Goal: Check status

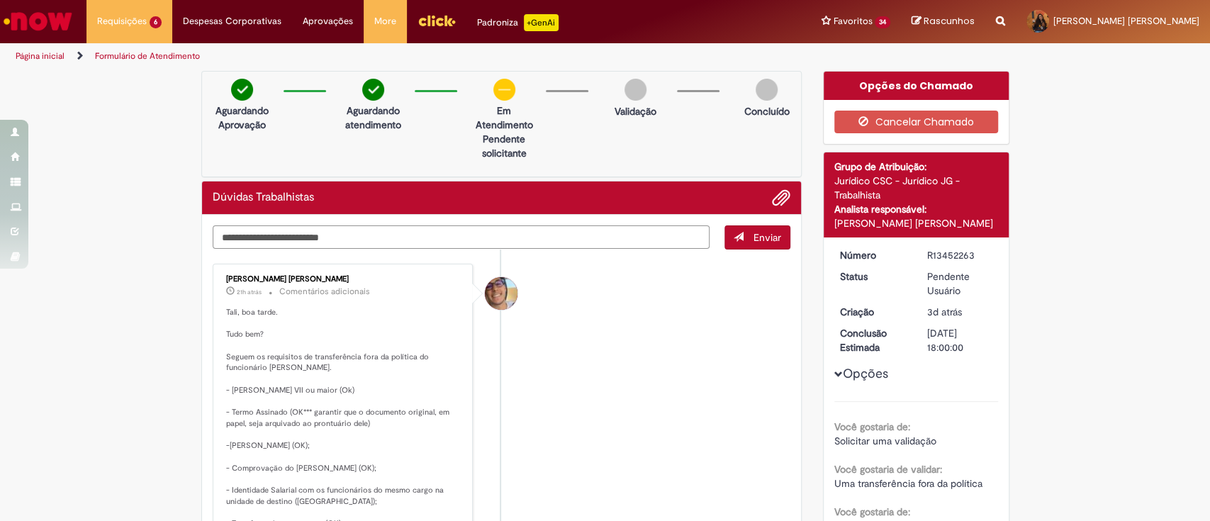
click at [386, 233] on textarea "Digite sua mensagem aqui..." at bounding box center [462, 237] width 498 height 24
type textarea "********"
click at [522, 354] on li "[PERSON_NAME] [PERSON_NAME] 21h atrás 21 horas atrás Comentários adicionais Tal…" at bounding box center [502, 452] width 578 height 377
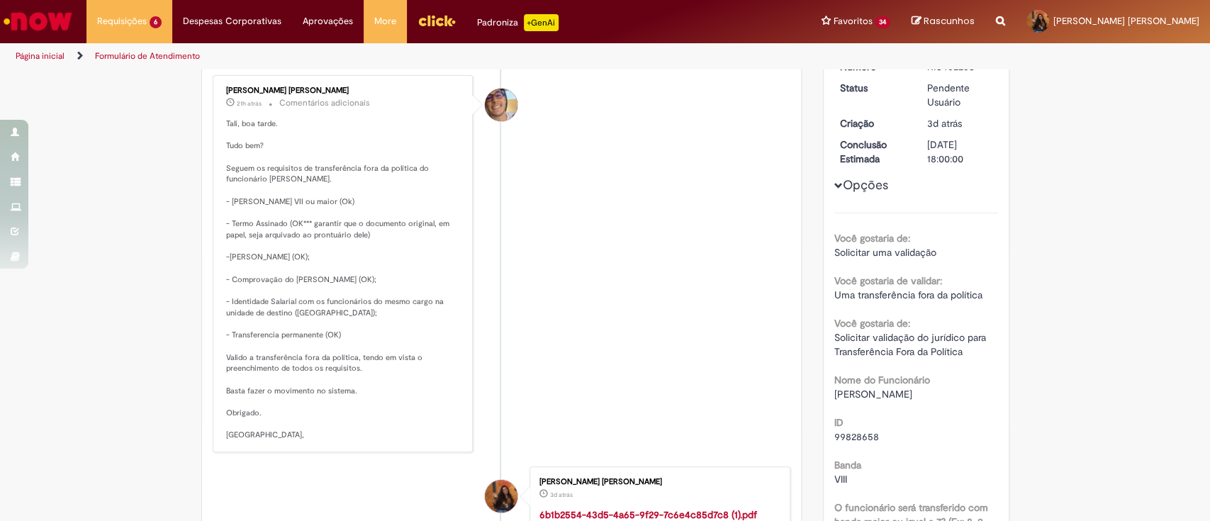
scroll to position [151, 0]
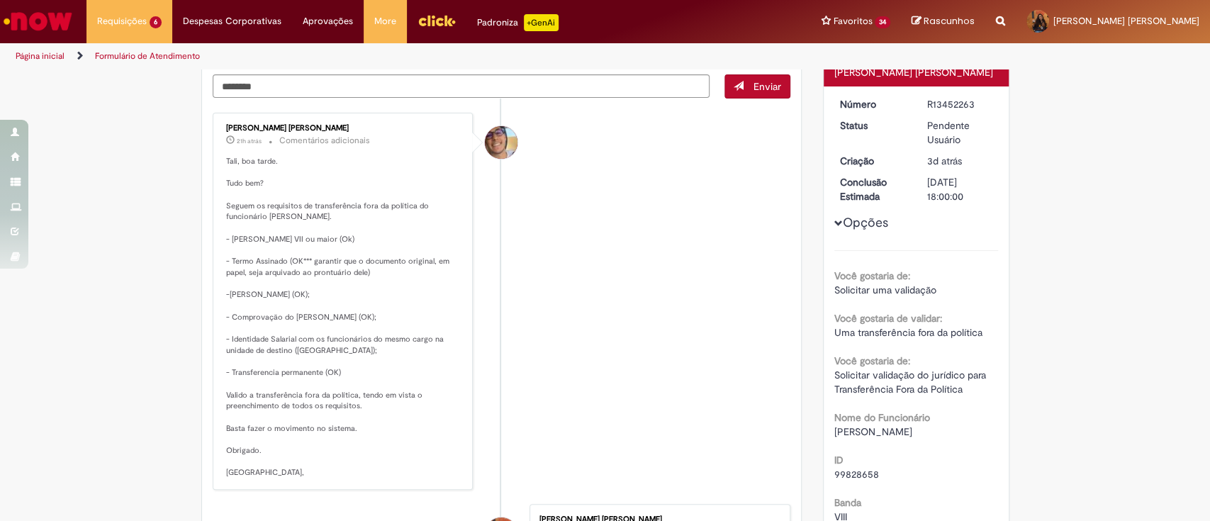
click at [763, 92] on button "Enviar" at bounding box center [757, 86] width 66 height 24
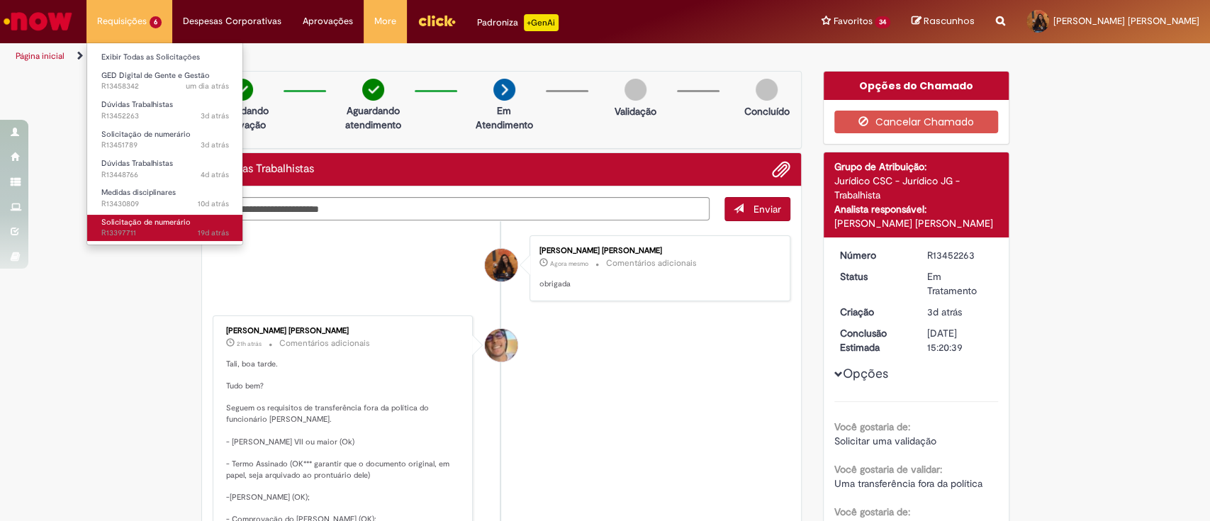
click at [166, 218] on span "Solicitação de numerário" at bounding box center [145, 222] width 89 height 11
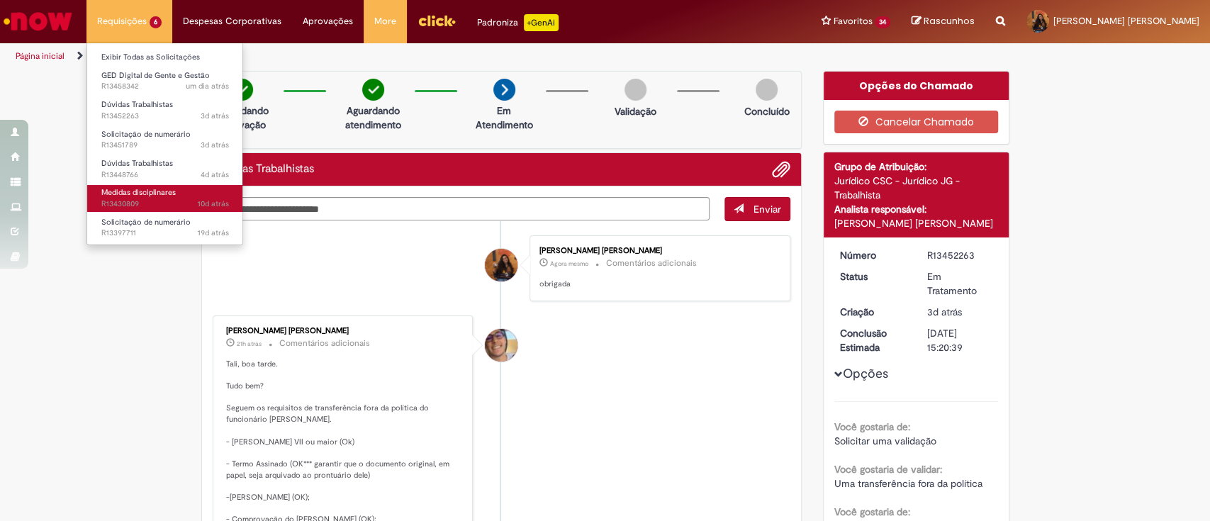
click at [178, 208] on span "10d atrás 10 [PERSON_NAME] atrás R13430809" at bounding box center [165, 203] width 128 height 11
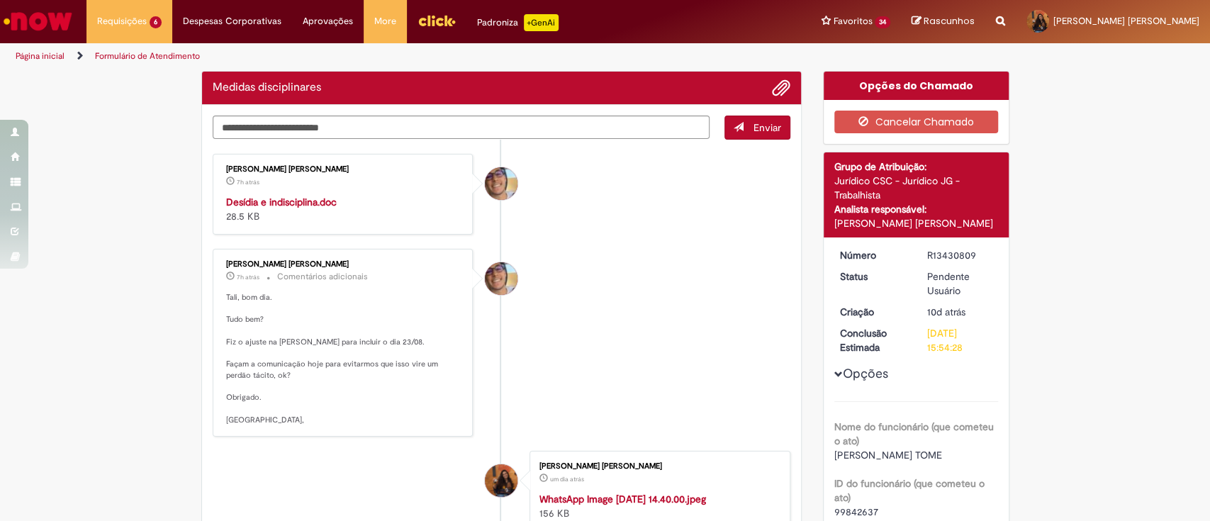
click at [291, 196] on strong "Desídia e indisciplina.doc" at bounding box center [281, 202] width 111 height 13
